Goal: Task Accomplishment & Management: Use online tool/utility

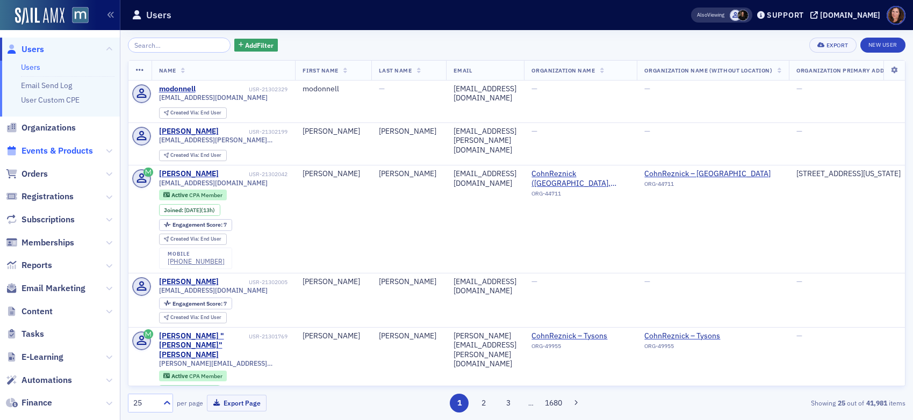
click at [68, 151] on span "Events & Products" at bounding box center [57, 151] width 71 height 12
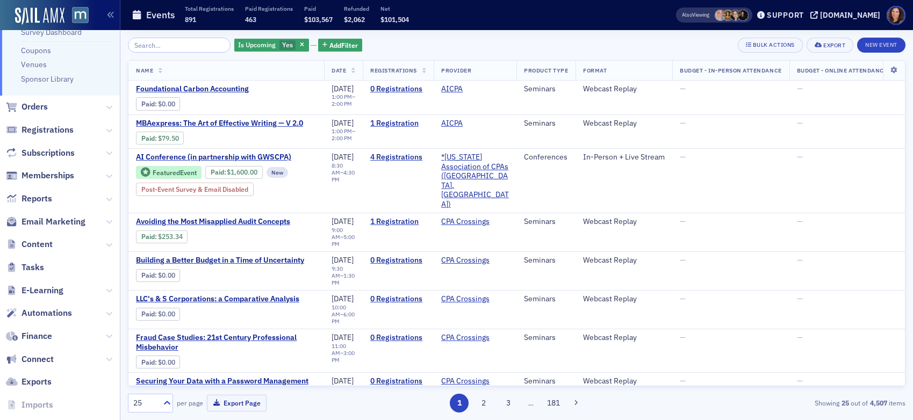
scroll to position [212, 0]
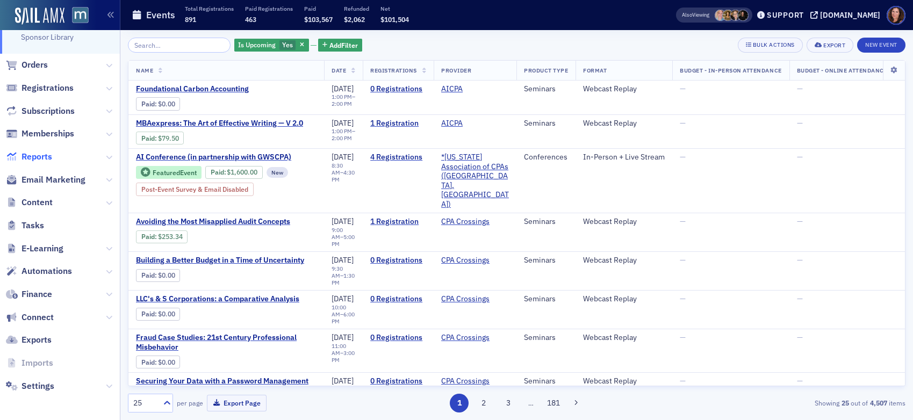
click at [42, 159] on span "Reports" at bounding box center [37, 157] width 31 height 12
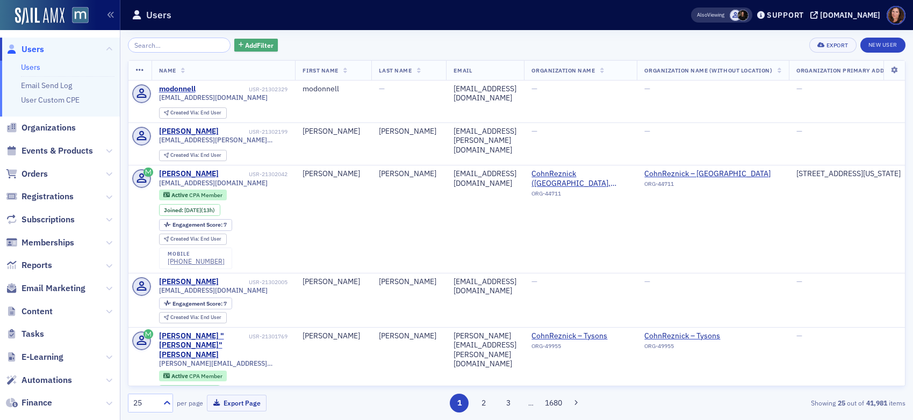
click at [245, 45] on span "Add Filter" at bounding box center [259, 45] width 28 height 10
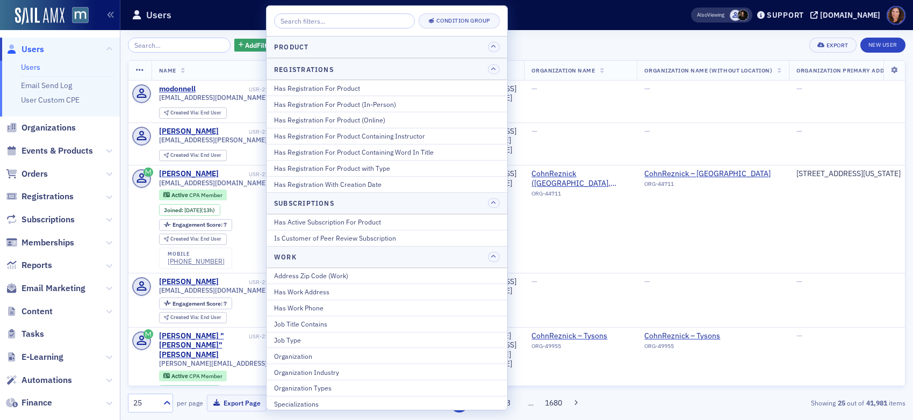
scroll to position [1349, 0]
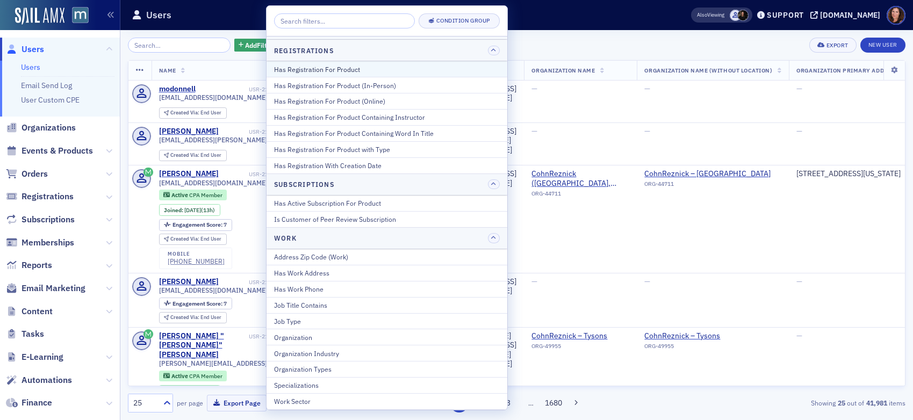
click at [388, 74] on div "Has Registration For Product" at bounding box center [387, 70] width 226 height 10
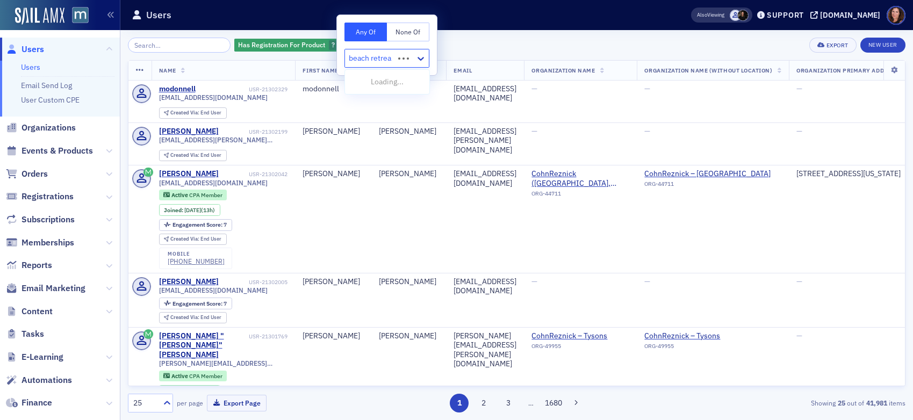
type input "beach retreat"
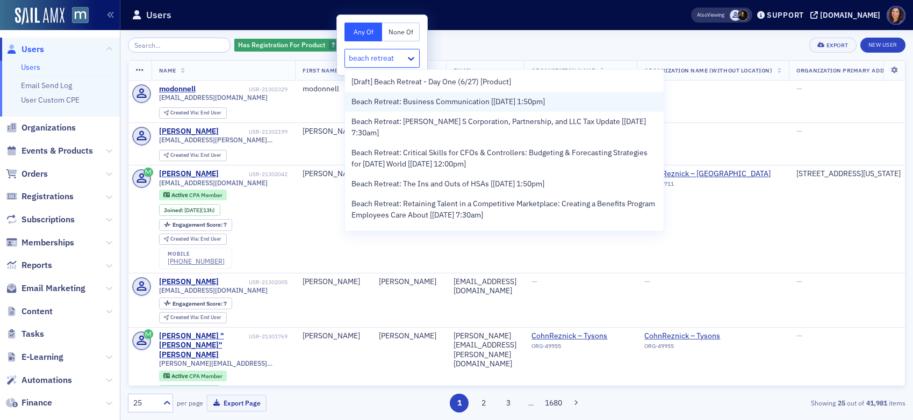
click at [429, 100] on span "Beach Retreat: Business Communication [[DATE] 1:50pm]" at bounding box center [449, 101] width 194 height 11
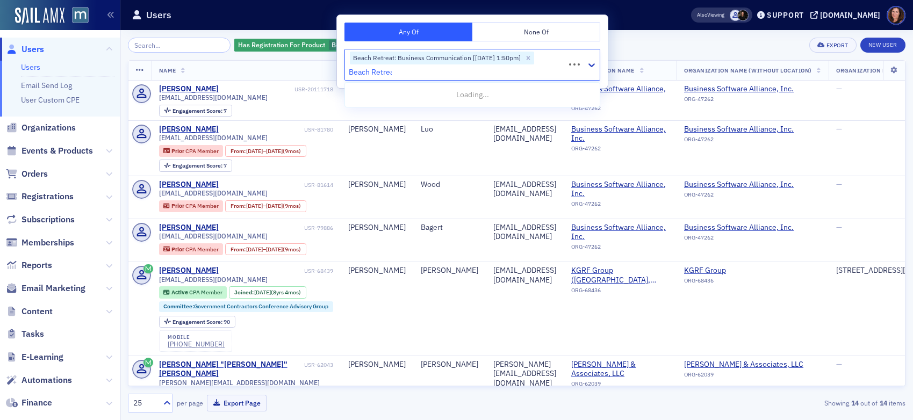
type input "Beach Retreat"
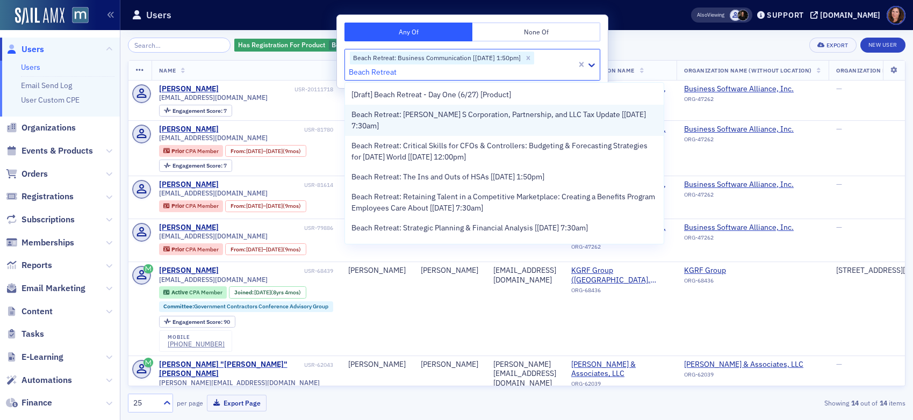
click at [448, 130] on span "Beach Retreat: [PERSON_NAME] S Corporation, Partnership, and LLC Tax Update [[D…" at bounding box center [505, 120] width 306 height 23
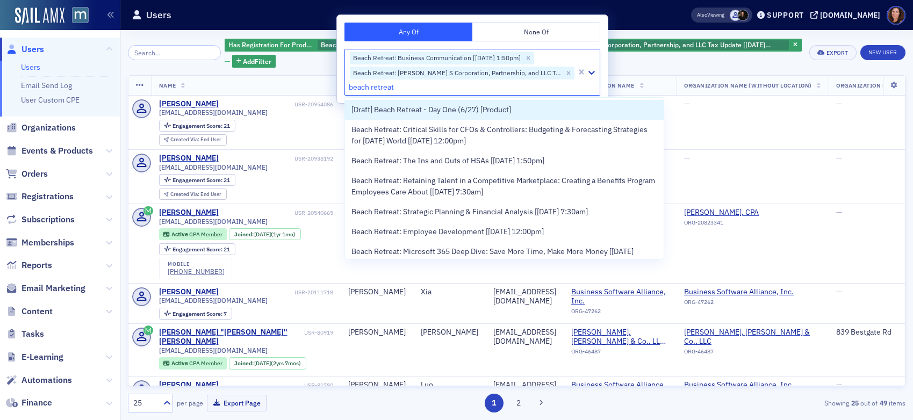
type input "beach retreat"
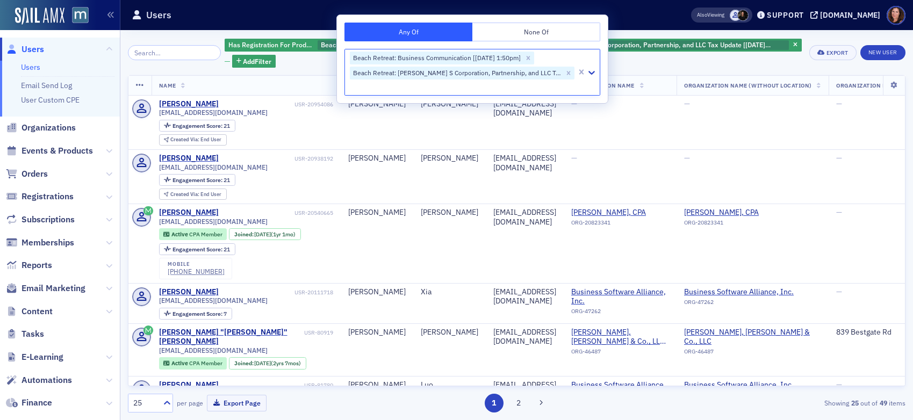
click at [628, 68] on div "Has Registration For Product Beach Retreat: Business Communication [[DATE] 1:50…" at bounding box center [517, 225] width 778 height 375
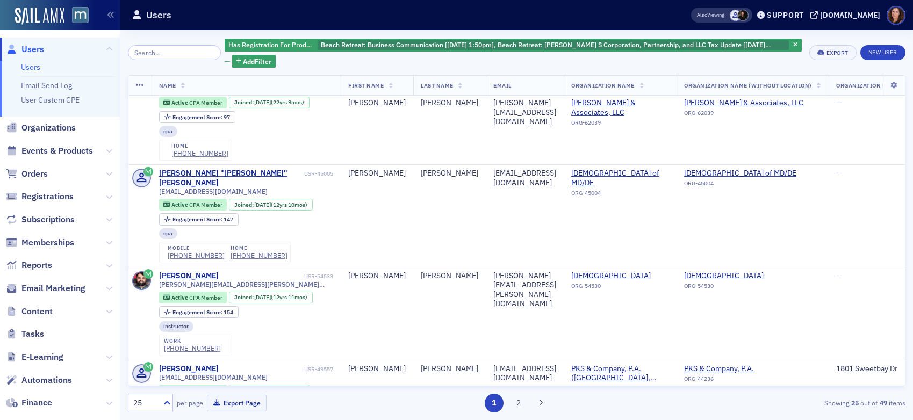
scroll to position [1104, 0]
